Goal: Find specific page/section: Find specific page/section

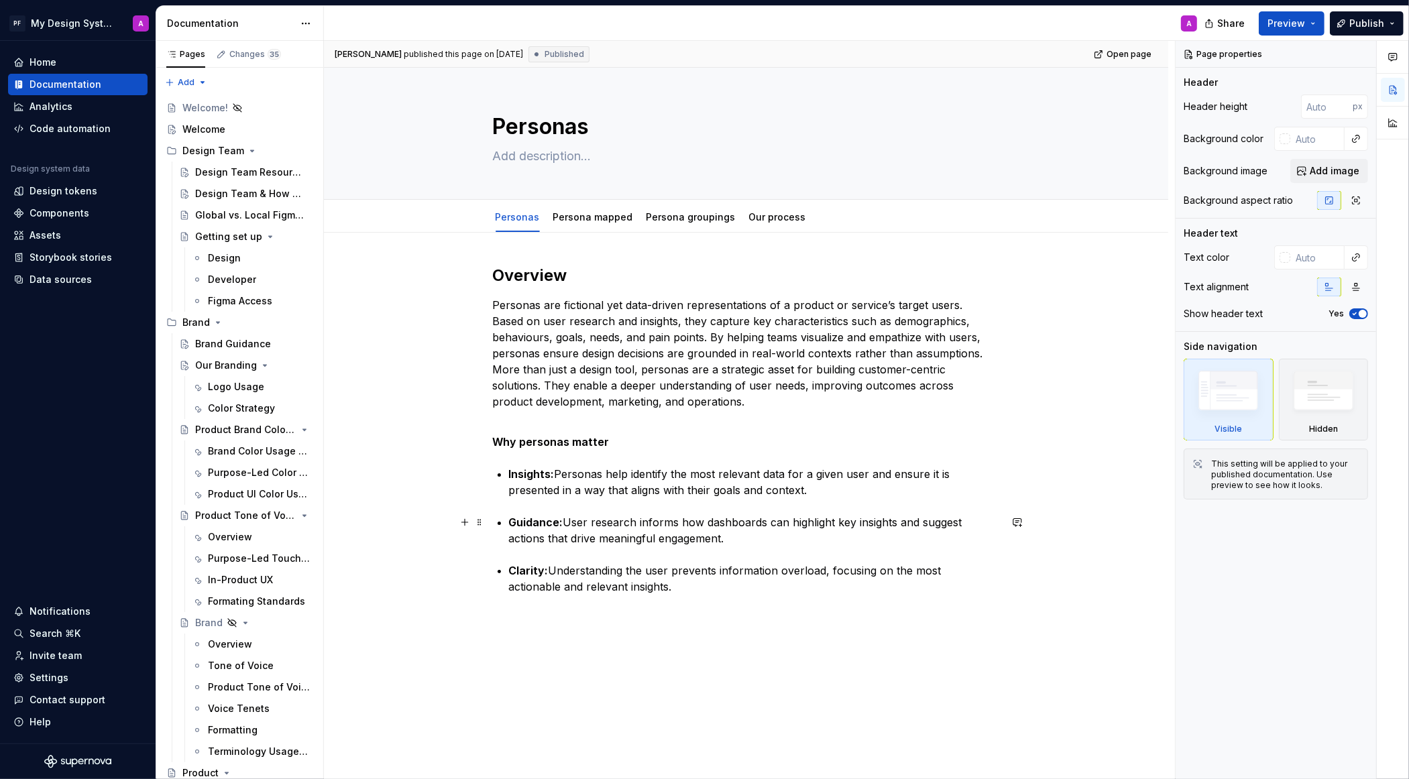
scroll to position [4836, 0]
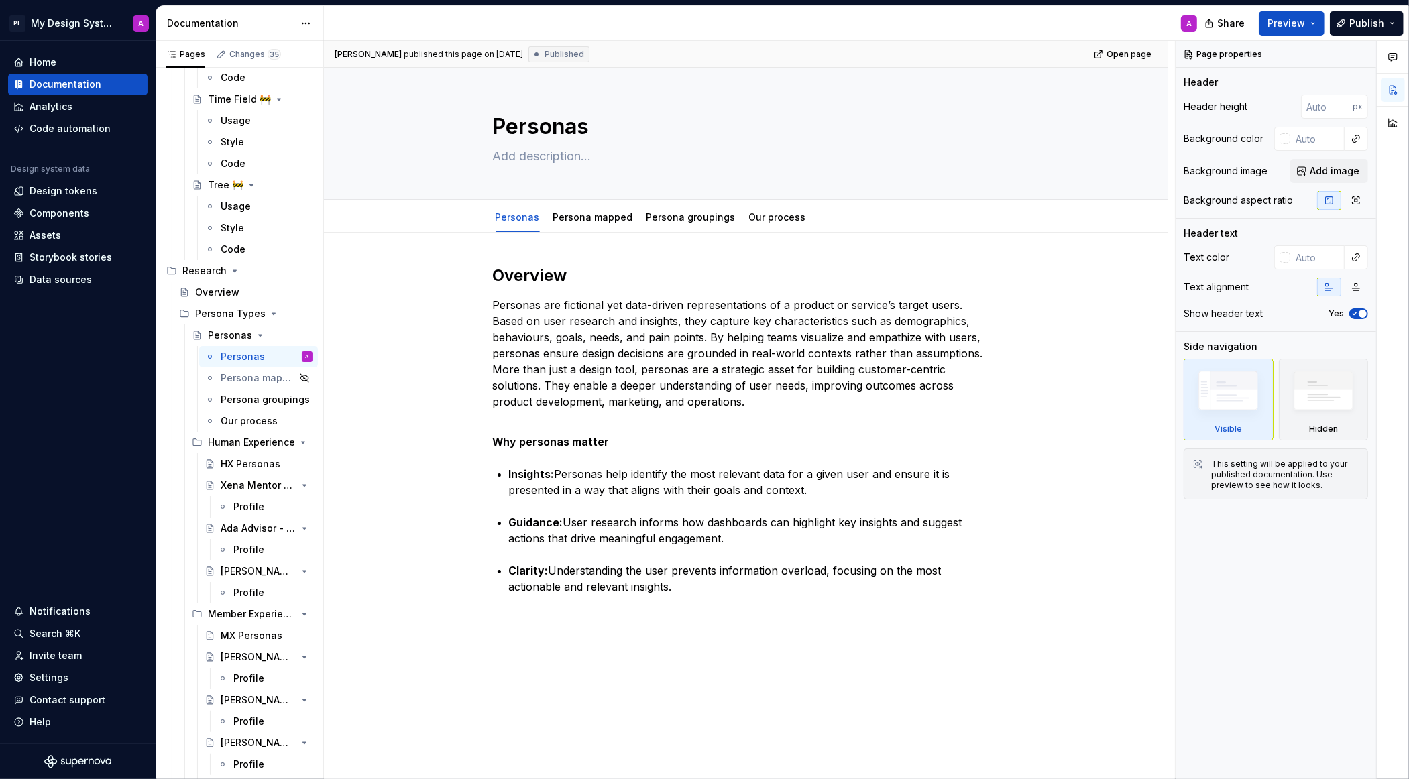
type textarea "*"
click at [49, 283] on div "Data sources" at bounding box center [60, 279] width 62 height 13
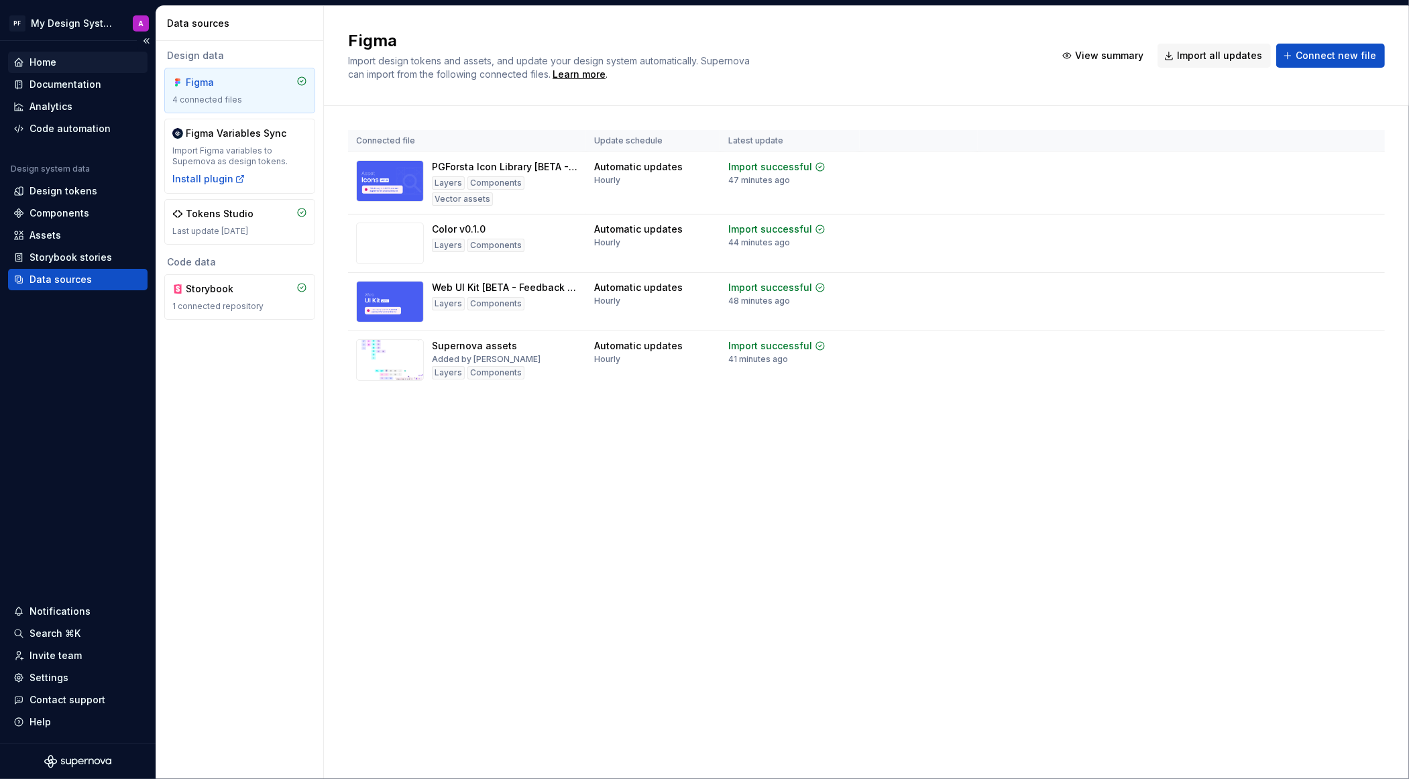
click at [42, 67] on div "Home" at bounding box center [42, 62] width 27 height 13
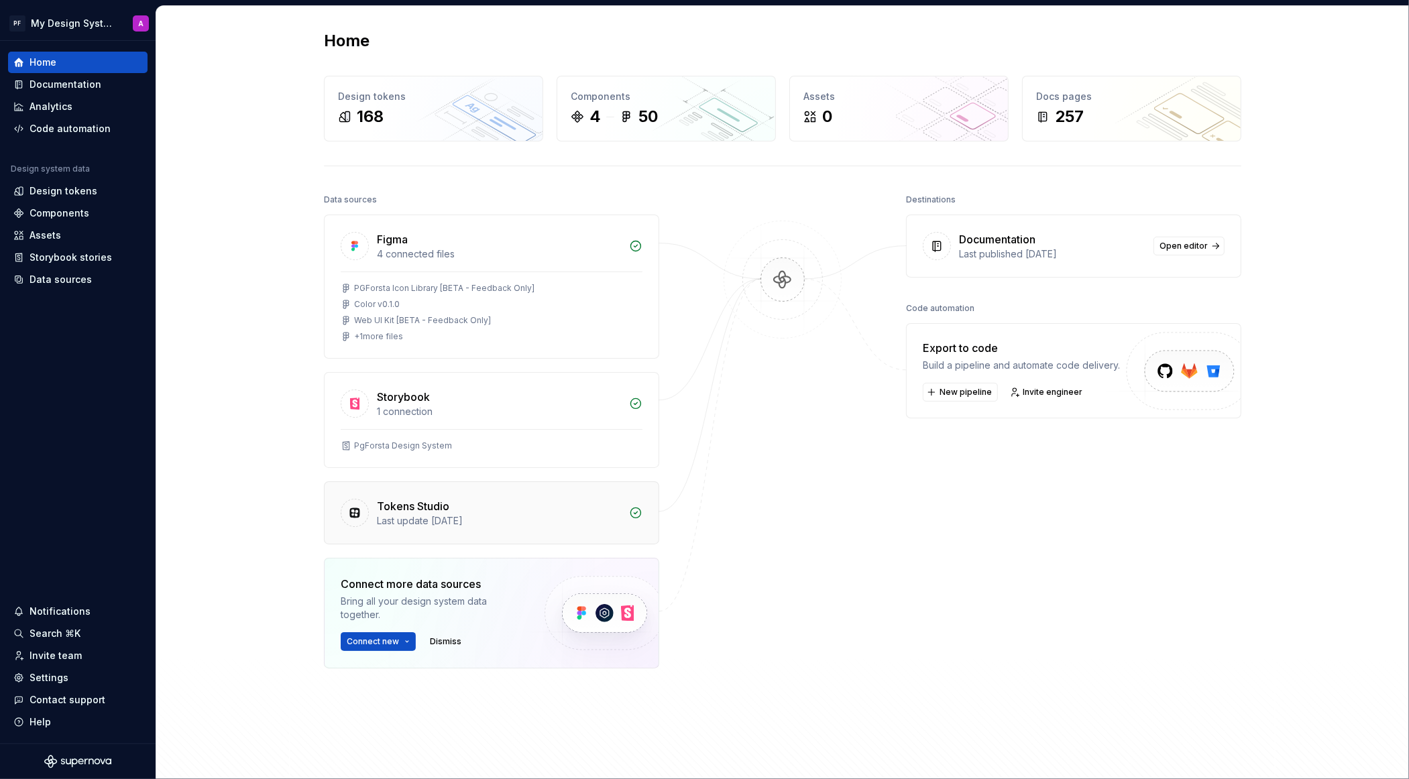
click at [464, 503] on div "Tokens Studio" at bounding box center [499, 506] width 244 height 16
